Goal: Information Seeking & Learning: Learn about a topic

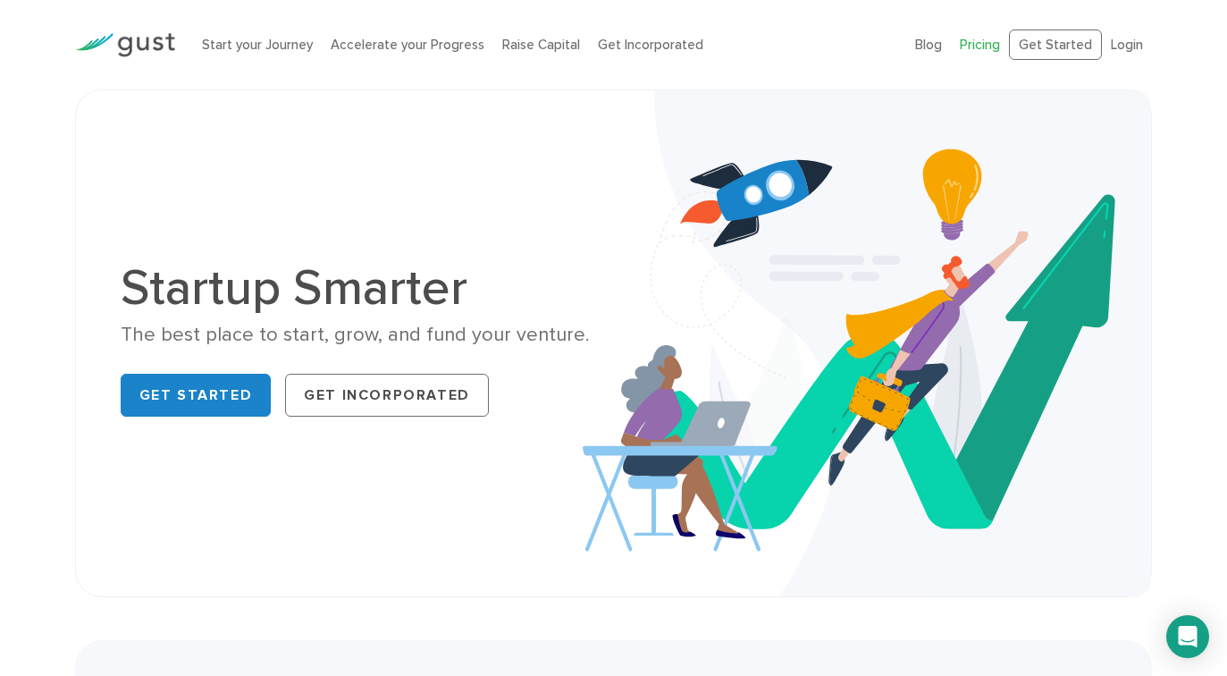
click at [990, 40] on link "Pricing" at bounding box center [980, 45] width 40 height 16
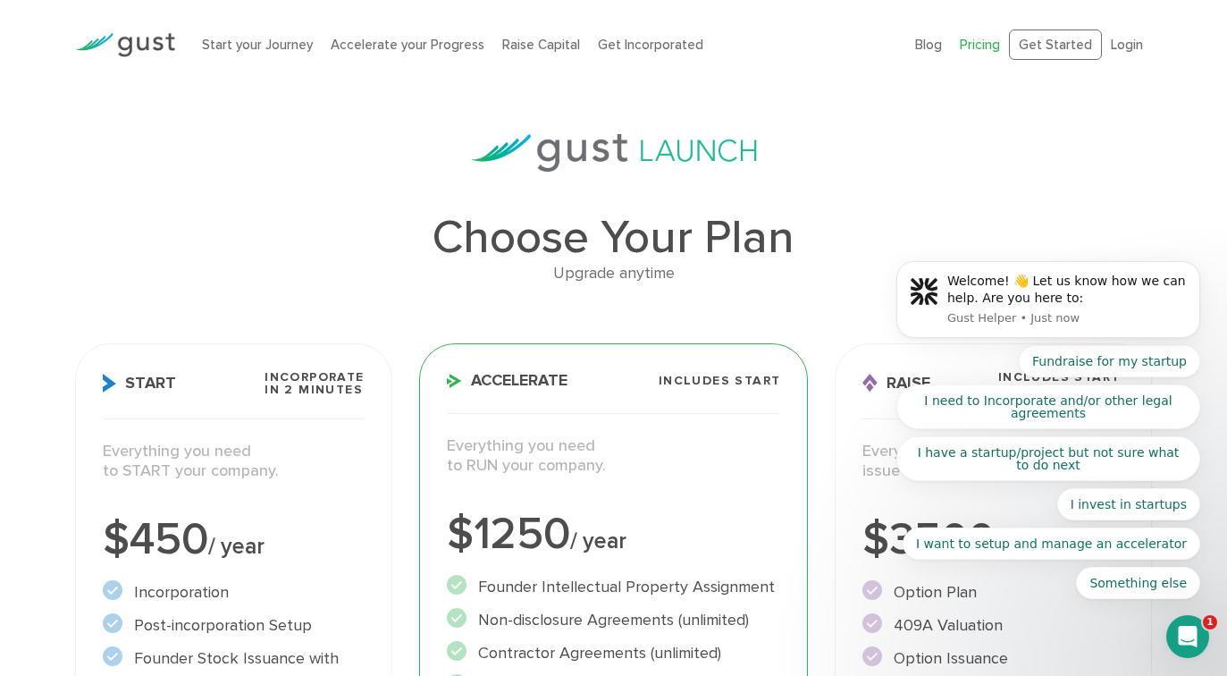
click at [1181, 639] on icon "Open Intercom Messenger" at bounding box center [1188, 636] width 29 height 29
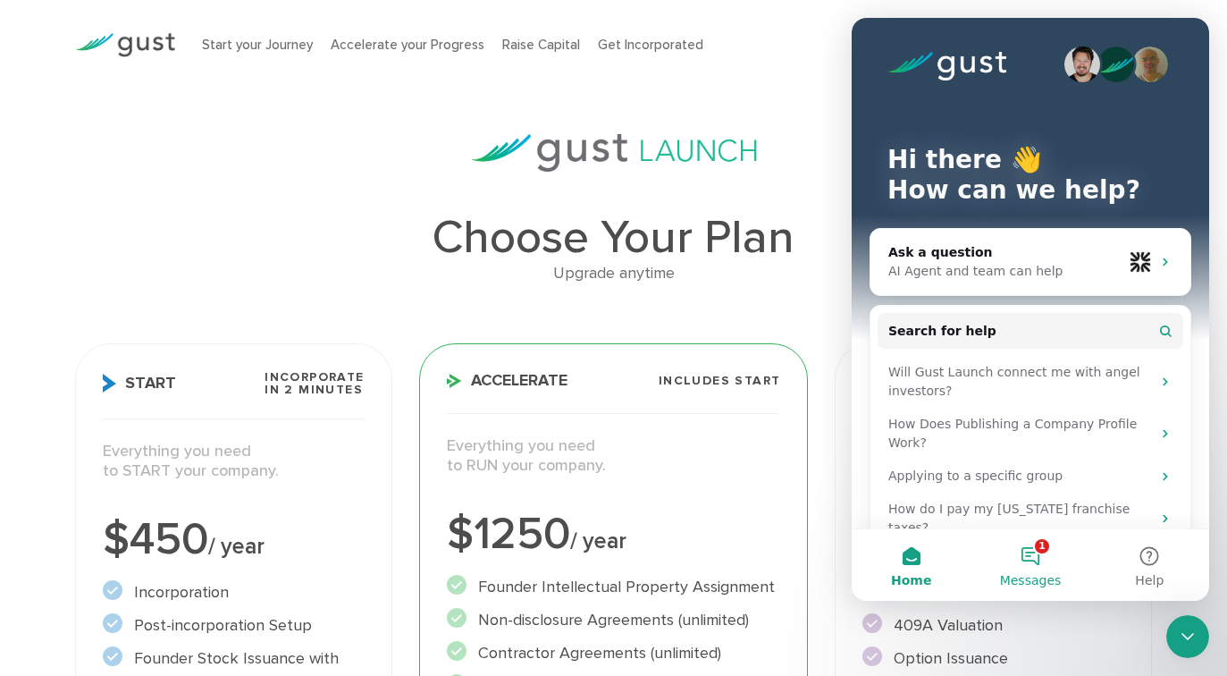
click at [1041, 553] on button "1 Messages" at bounding box center [1030, 565] width 119 height 72
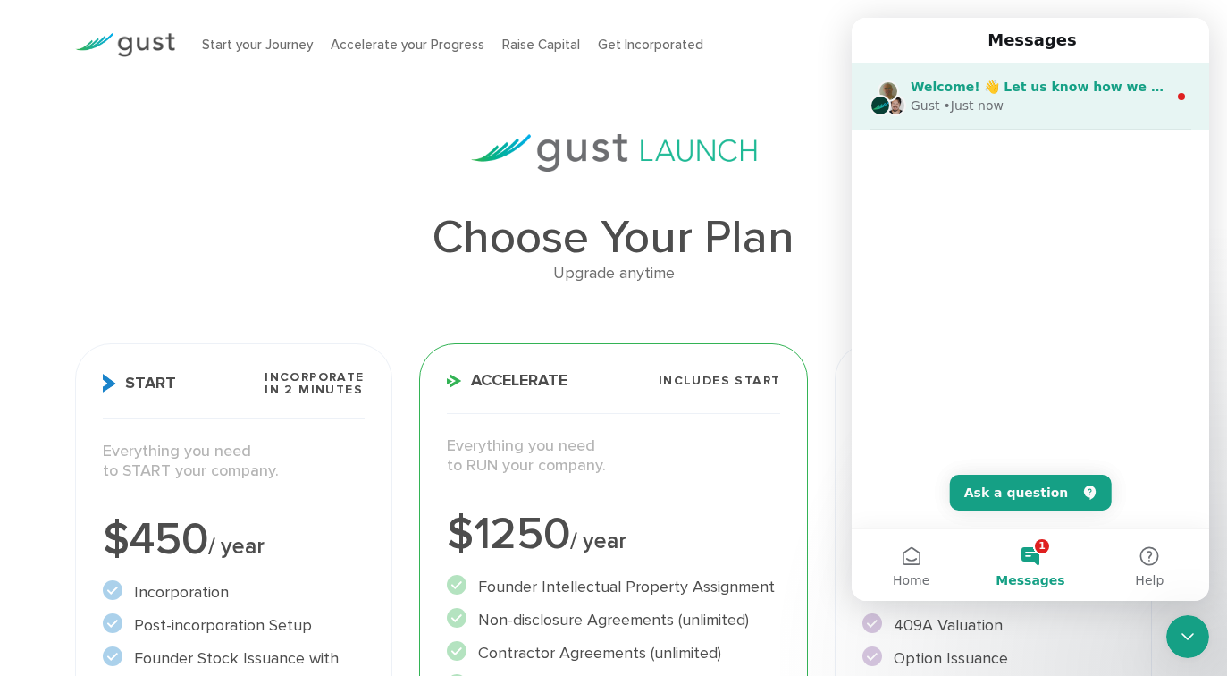
click at [1081, 94] on span "Welcome! 👋 Let us know how we can help. Are you here to:" at bounding box center [1123, 87] width 424 height 14
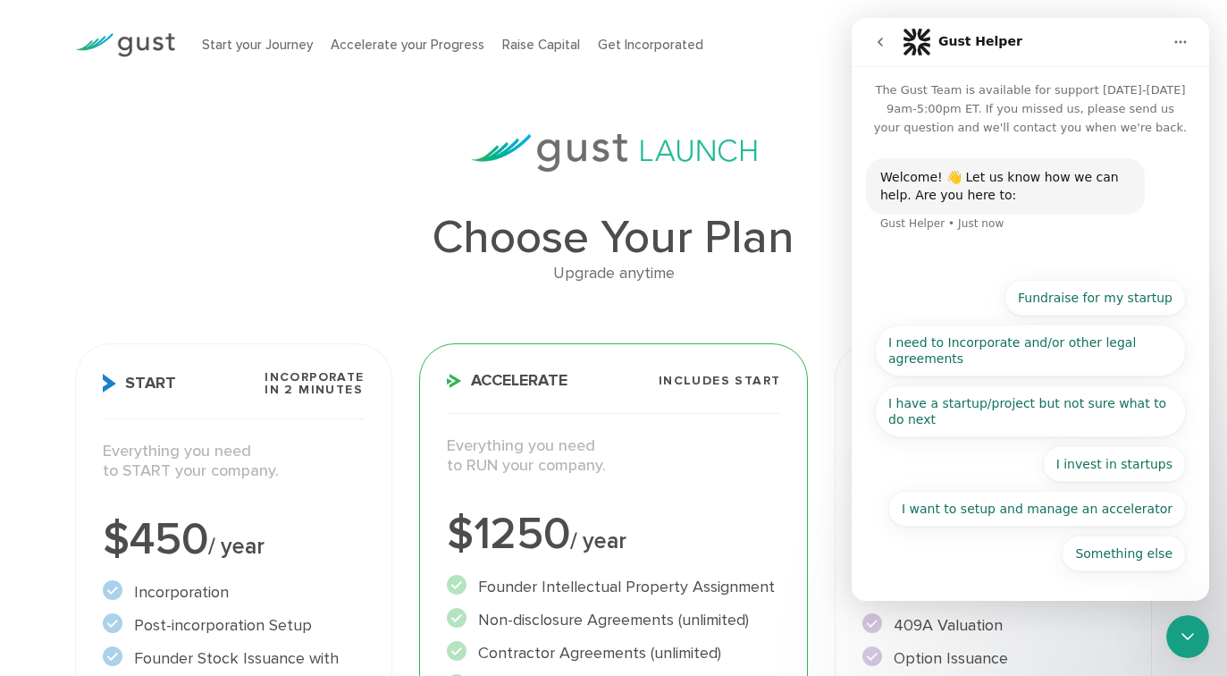
click at [1189, 637] on icon "Close Intercom Messenger" at bounding box center [1188, 636] width 13 height 7
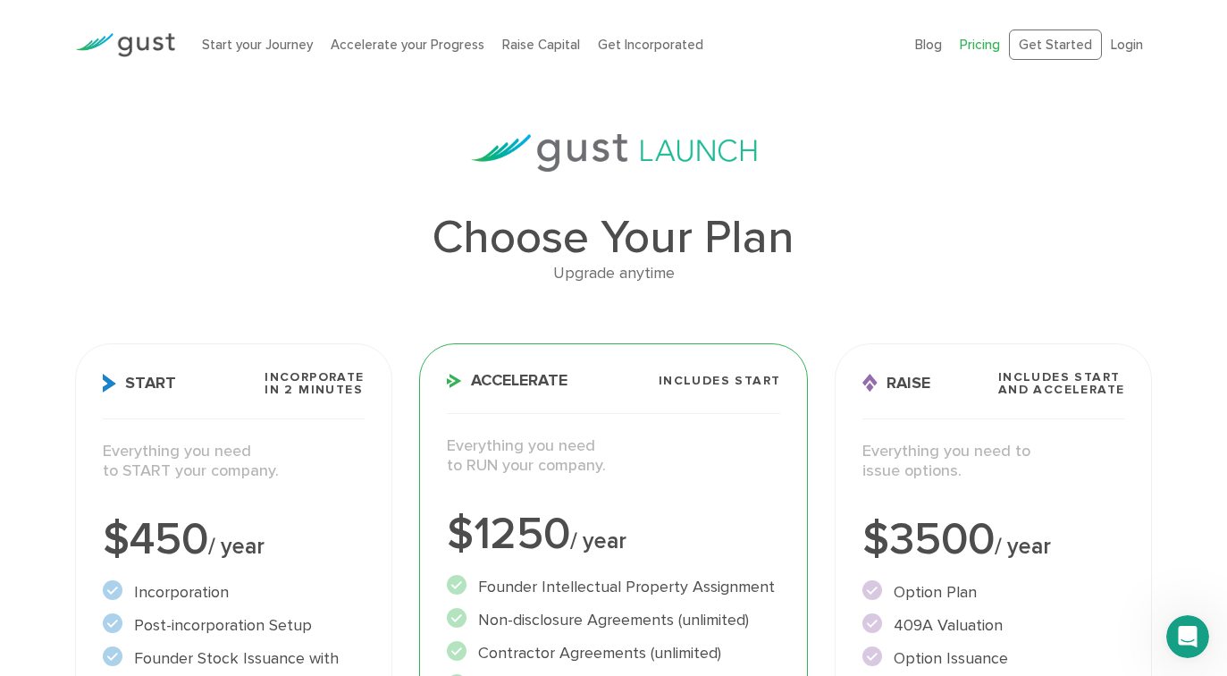
click at [149, 40] on img at bounding box center [125, 45] width 100 height 24
